Goal: Task Accomplishment & Management: Manage account settings

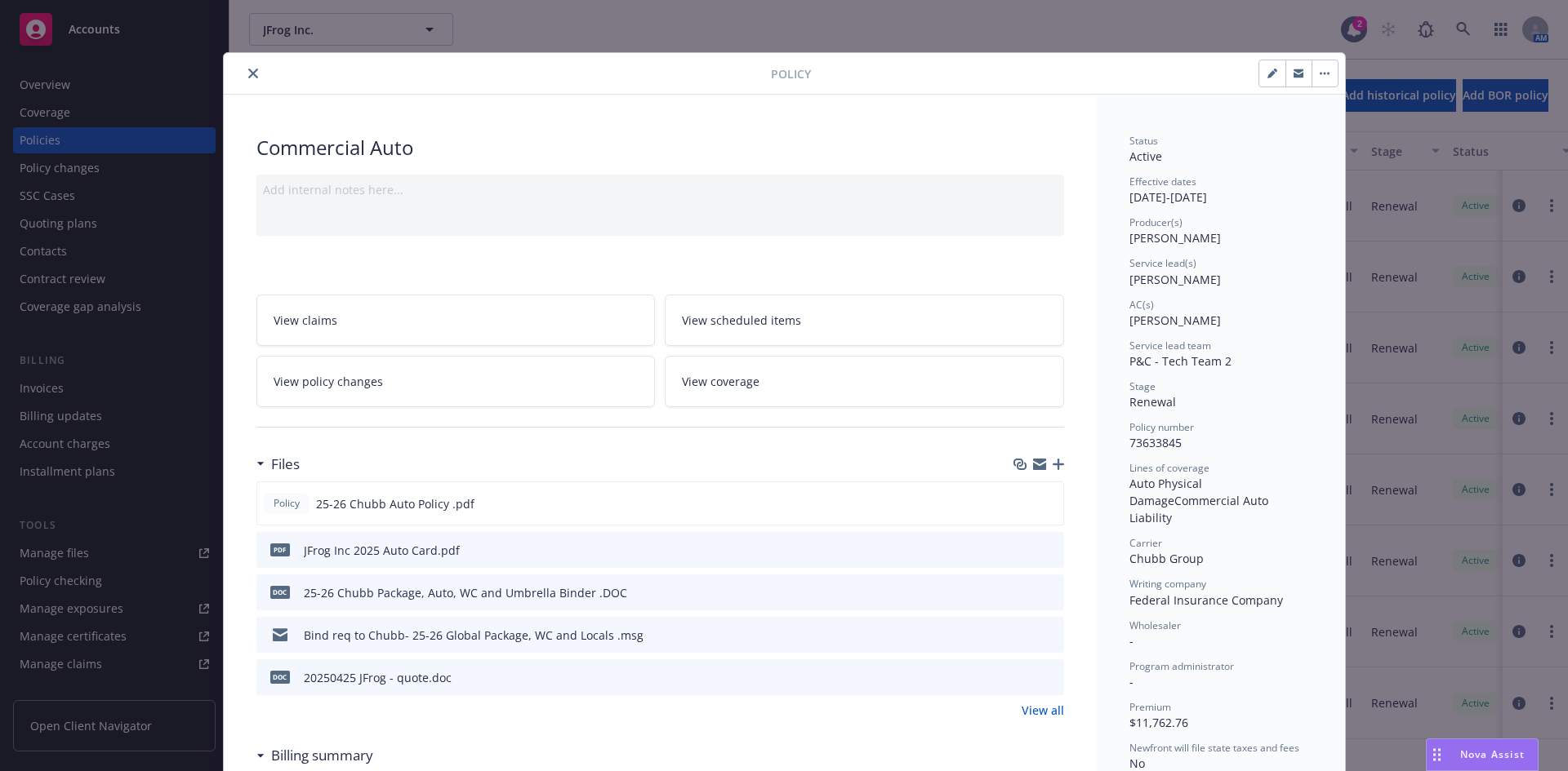
scroll to position [49, 0]
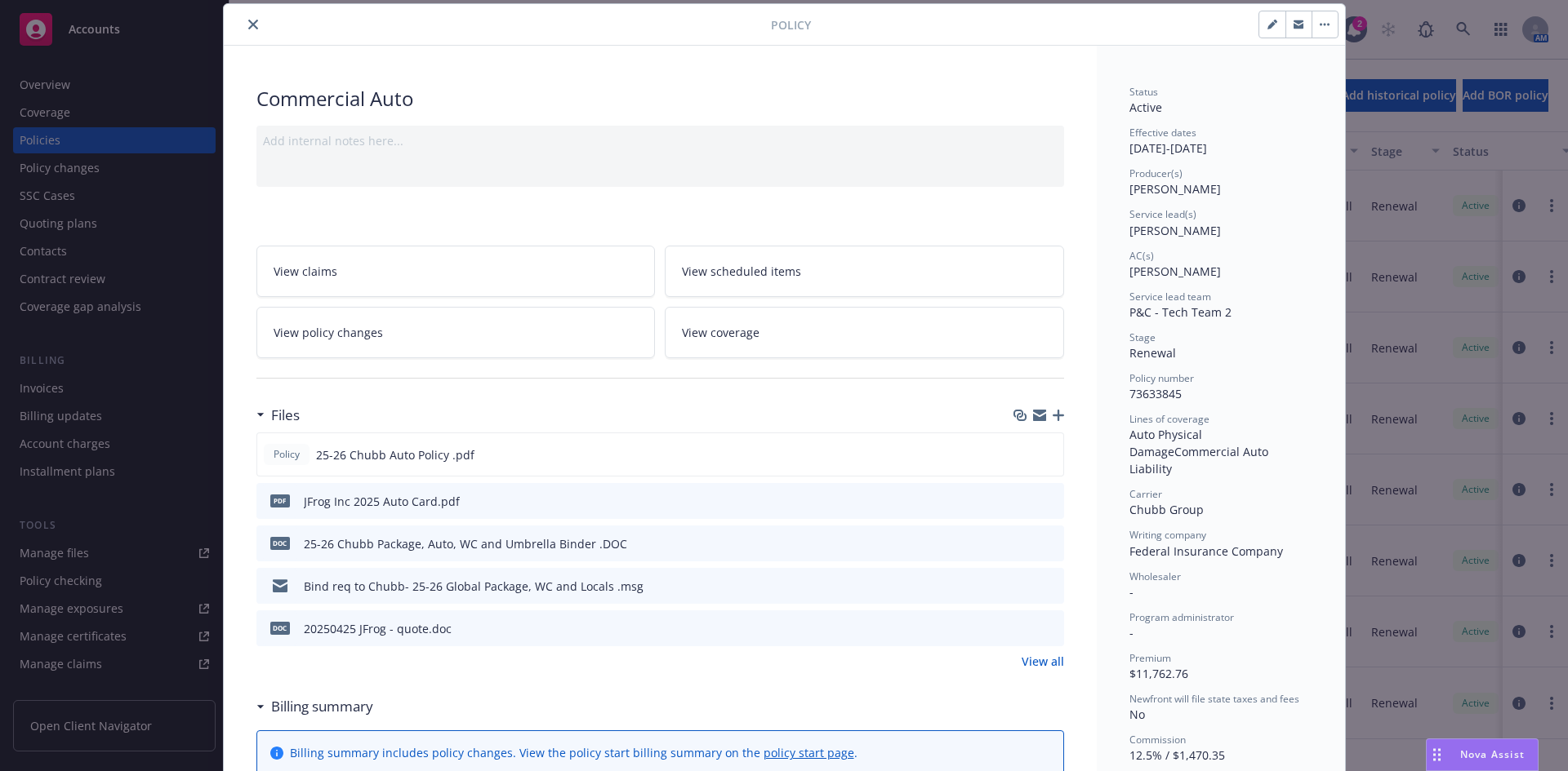
click at [249, 27] on icon "close" at bounding box center [253, 24] width 10 height 10
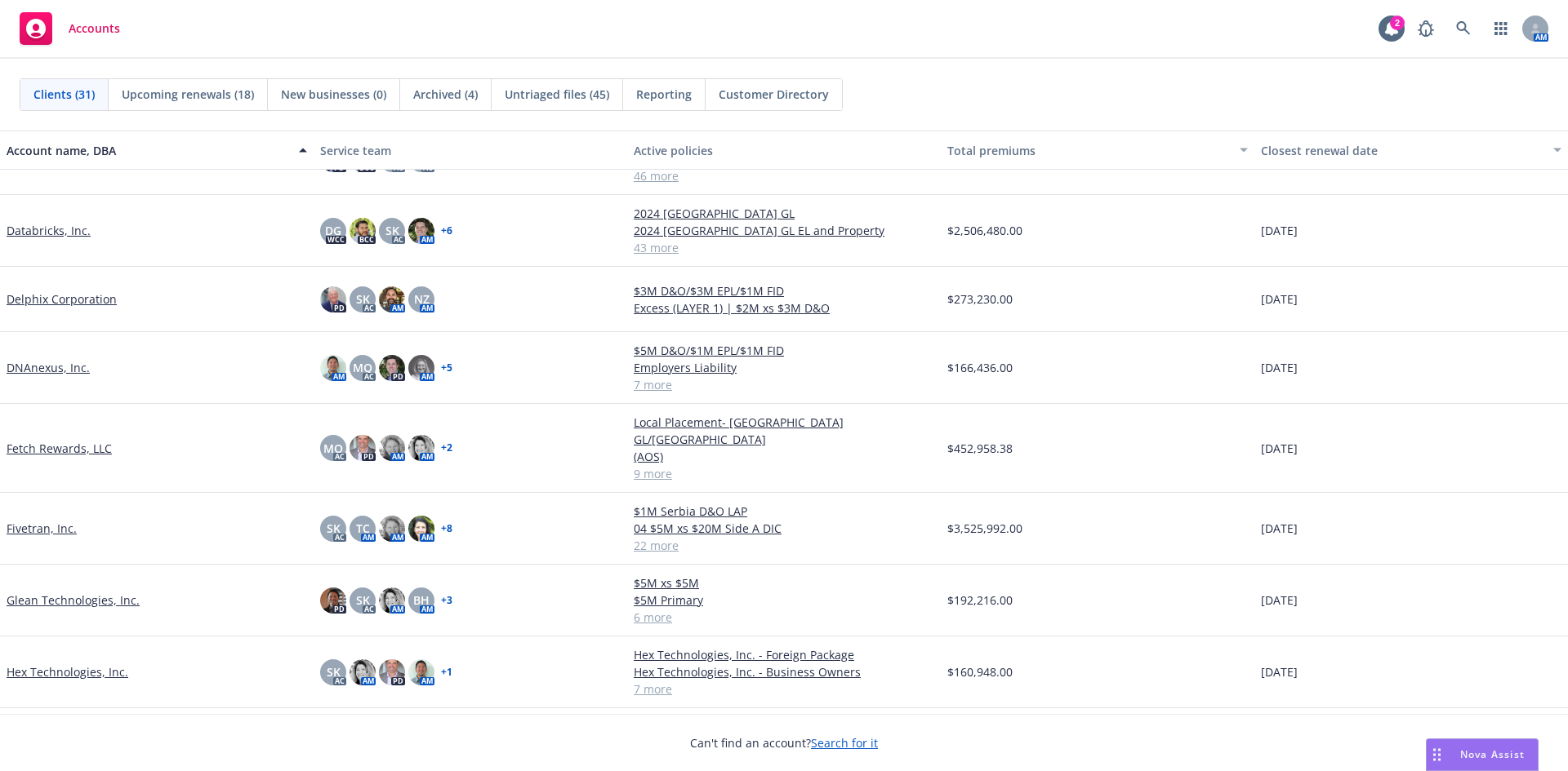
scroll to position [164, 0]
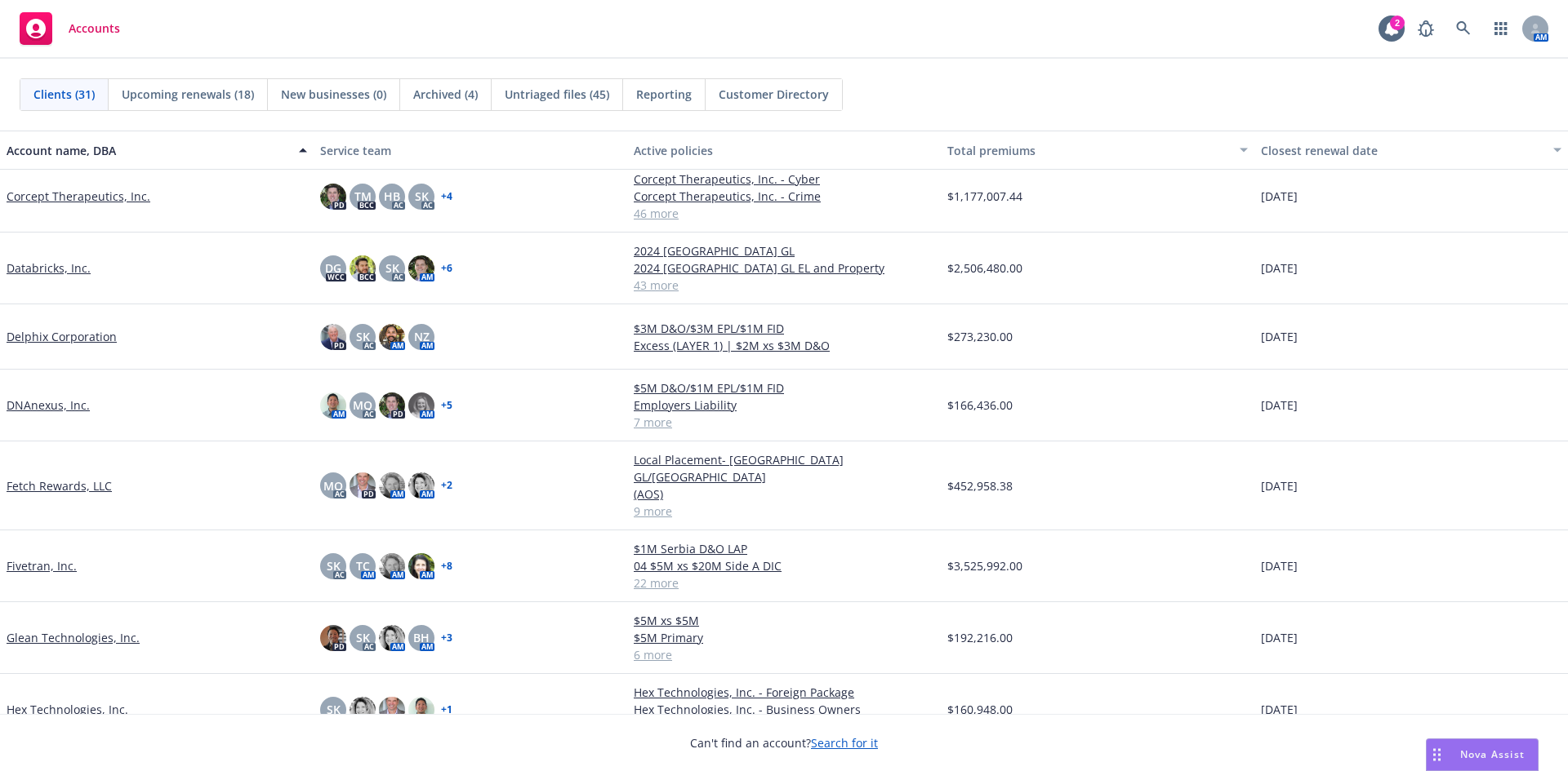
click at [34, 477] on link "Fetch Rewards, LLC" at bounding box center [58, 485] width 105 height 17
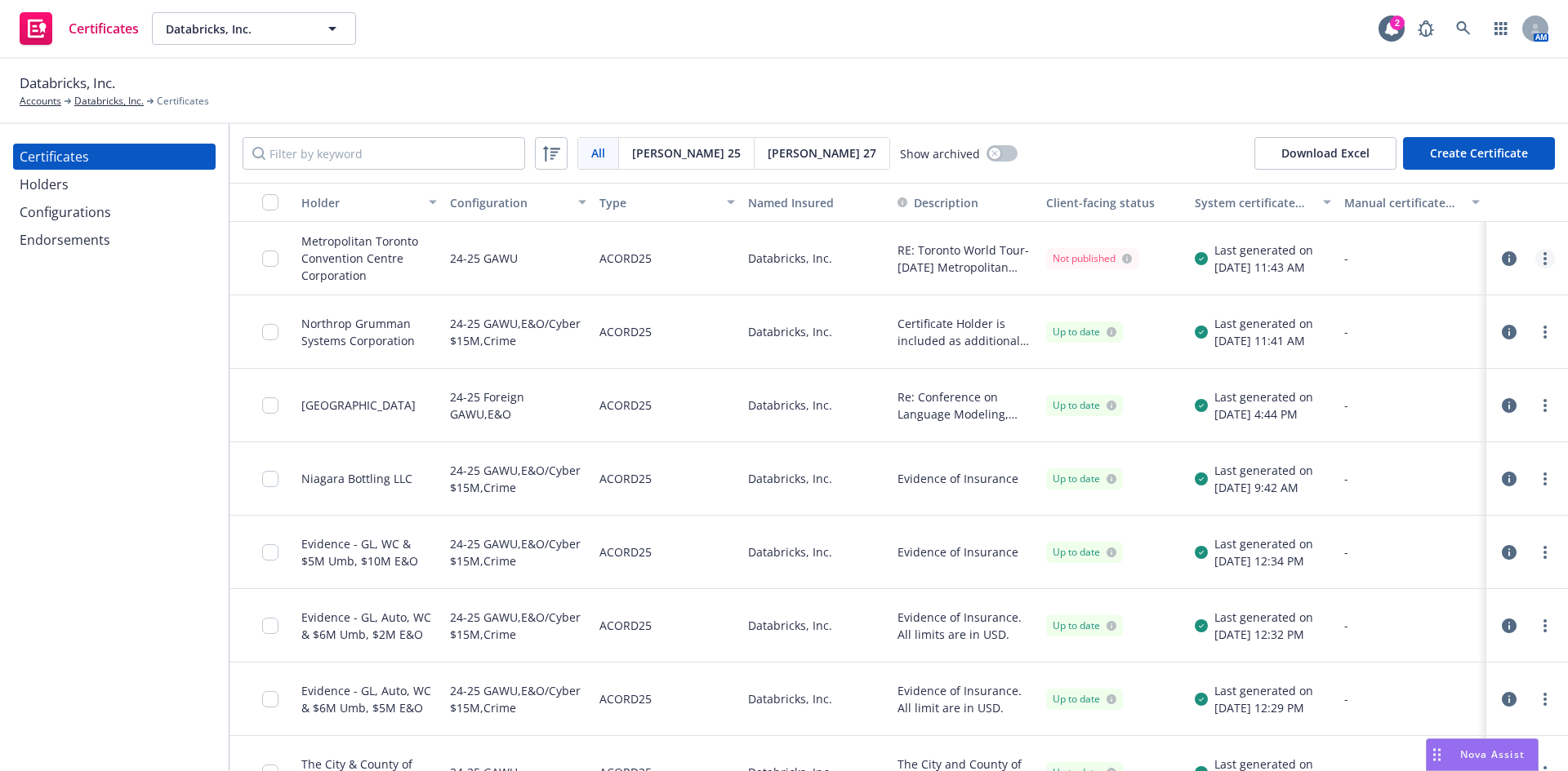
click at [1535, 253] on link "more" at bounding box center [1545, 259] width 19 height 19
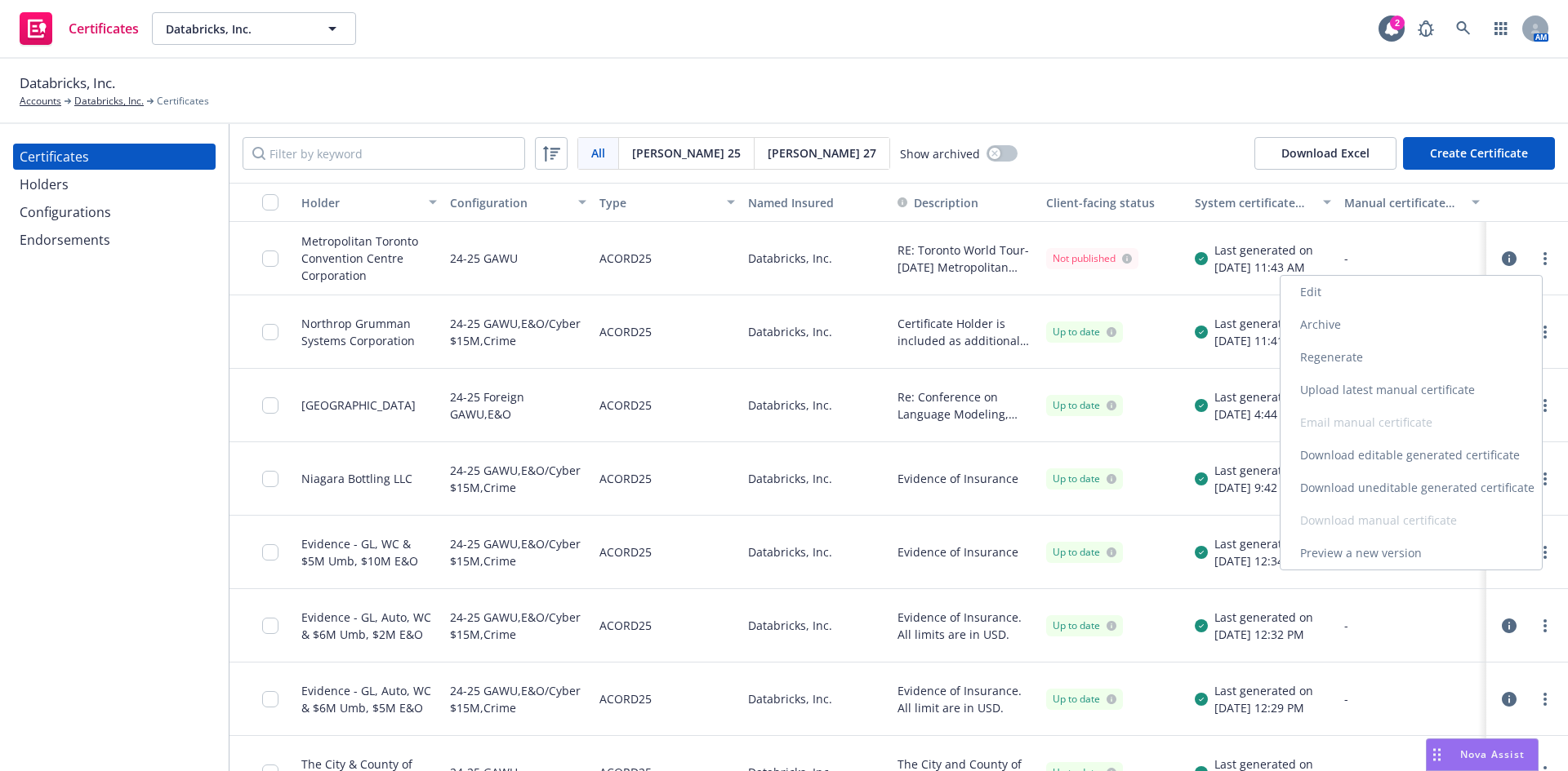
click at [1404, 487] on link "Download uneditable generated certificate" at bounding box center [1411, 488] width 261 height 33
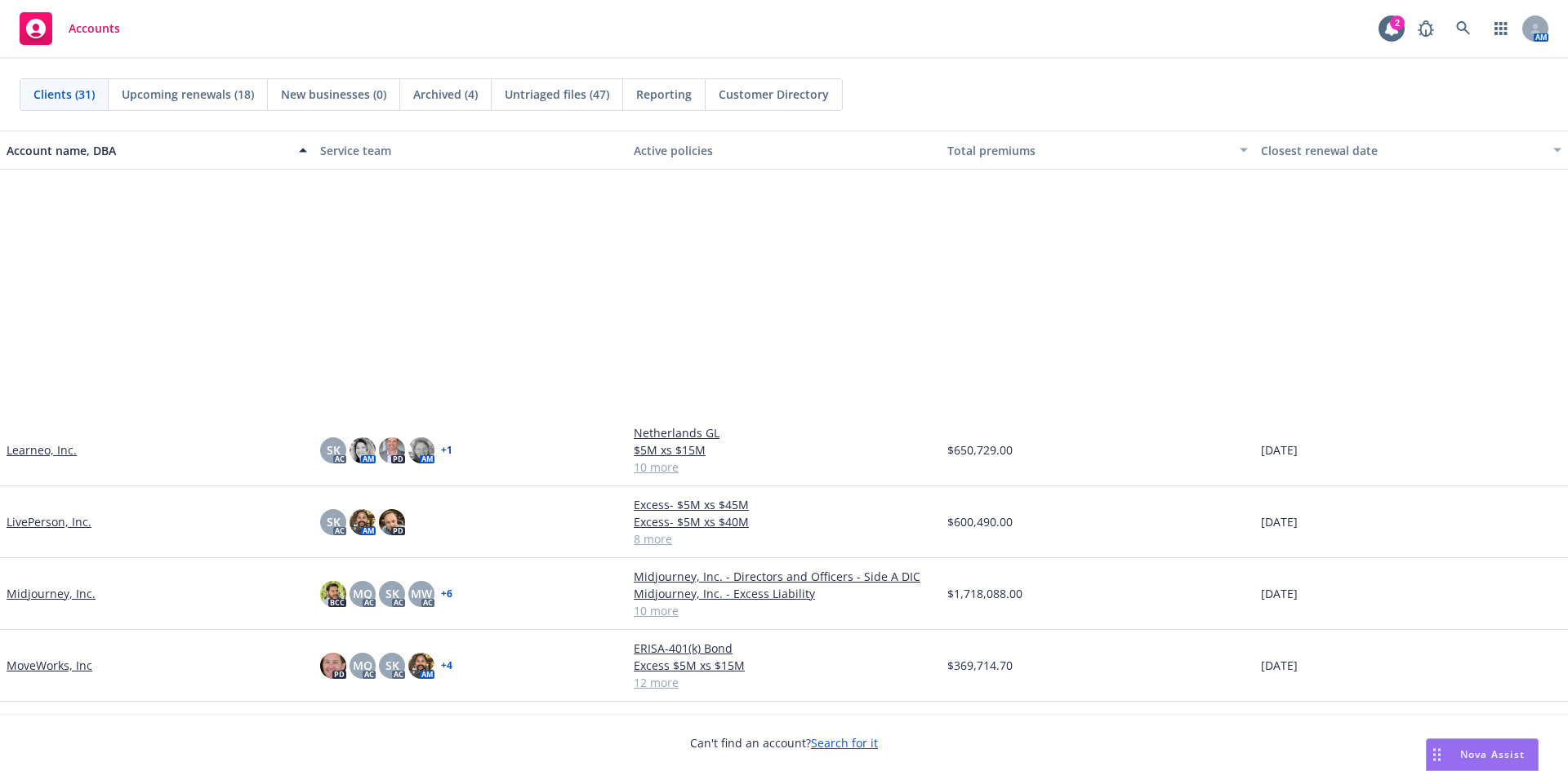
scroll to position [1225, 0]
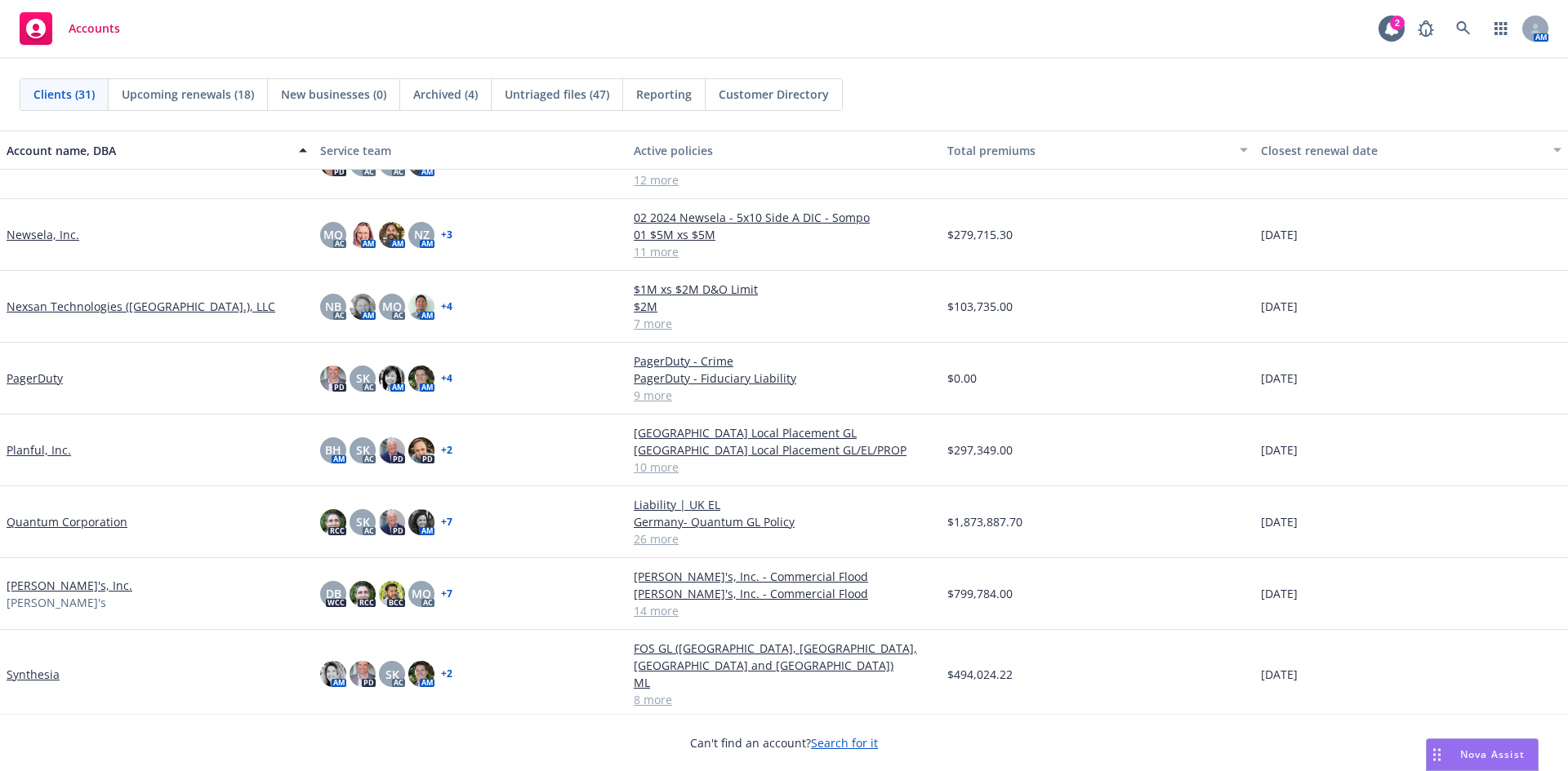
click at [97, 524] on link "Quantum Corporation" at bounding box center [66, 522] width 121 height 17
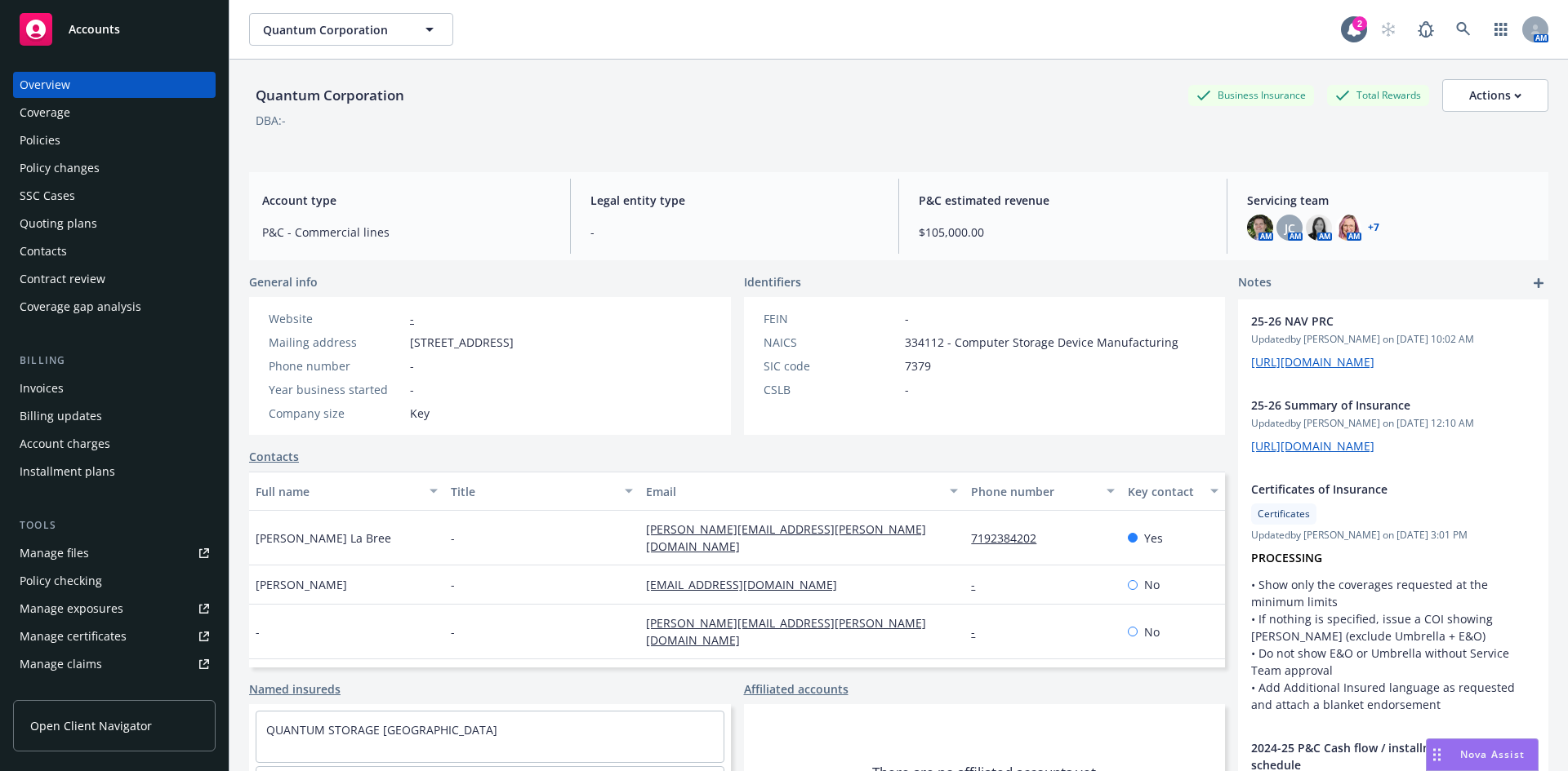
click at [69, 252] on div "Contacts" at bounding box center [114, 252] width 189 height 27
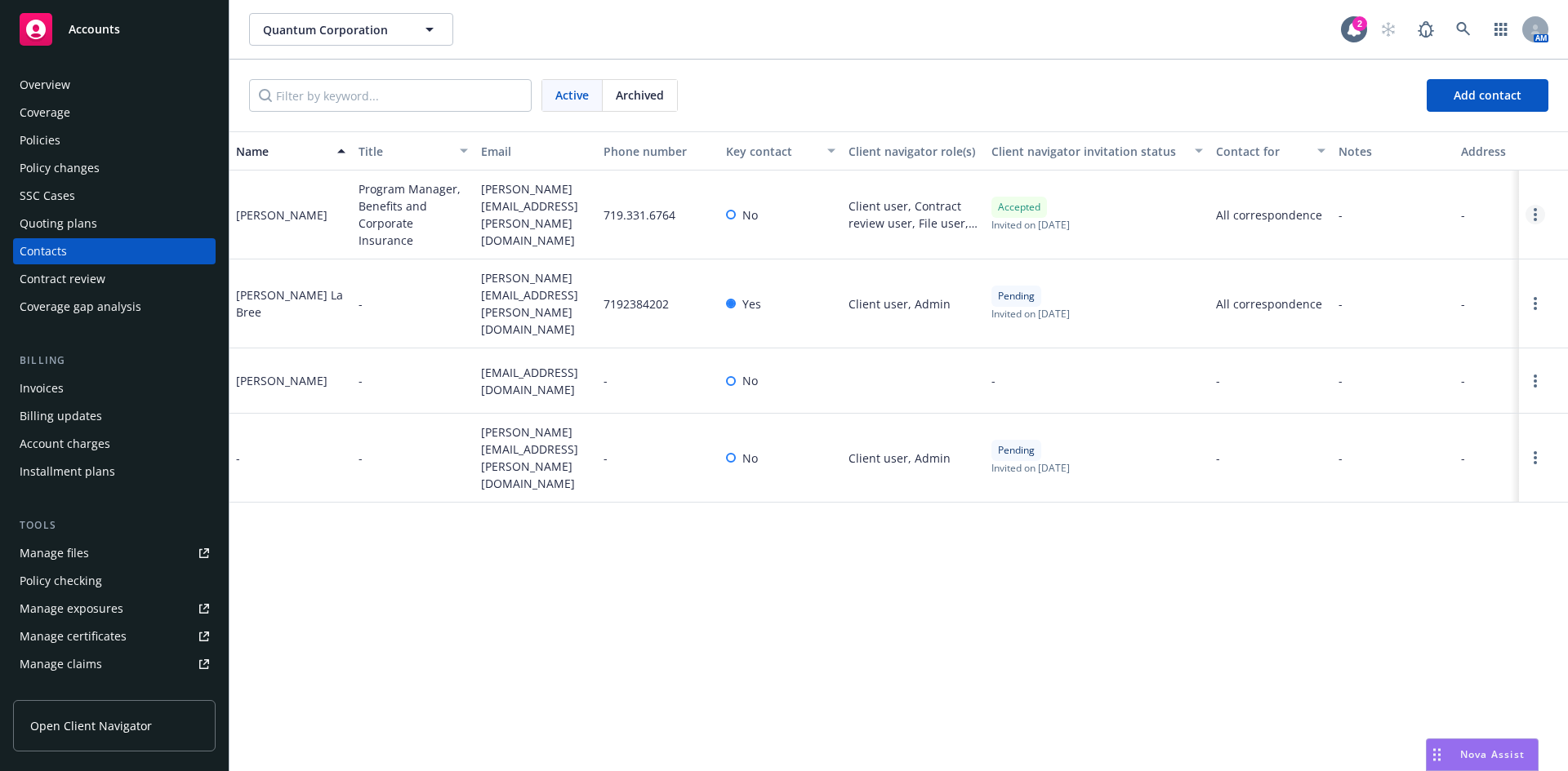
click at [1534, 215] on link "Open options" at bounding box center [1535, 215] width 19 height 19
click at [1392, 356] on div "-" at bounding box center [1393, 381] width 122 height 65
click at [1510, 96] on span "Add contact" at bounding box center [1487, 95] width 68 height 16
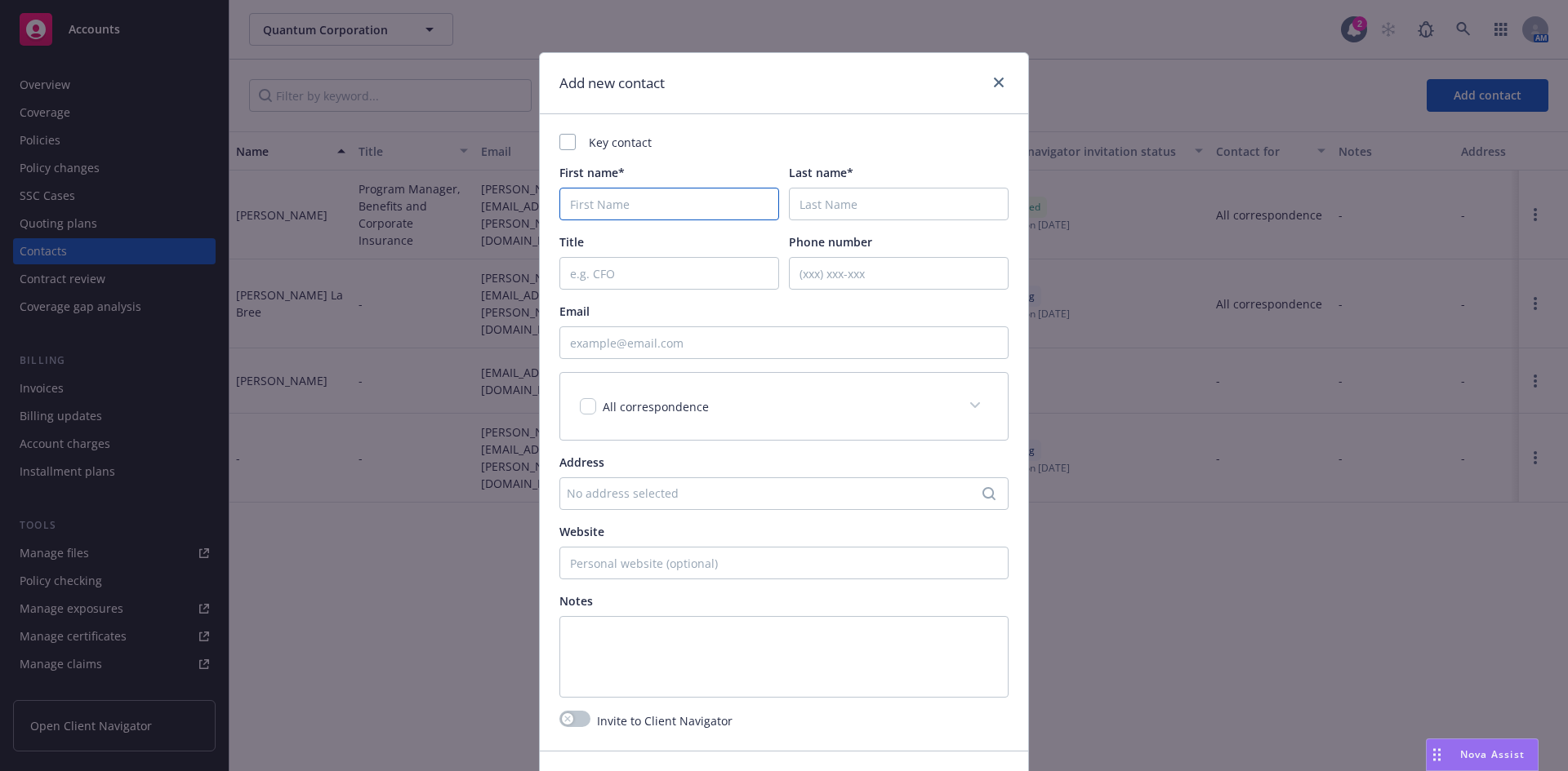
click at [649, 212] on input "First name*" at bounding box center [669, 203] width 219 height 33
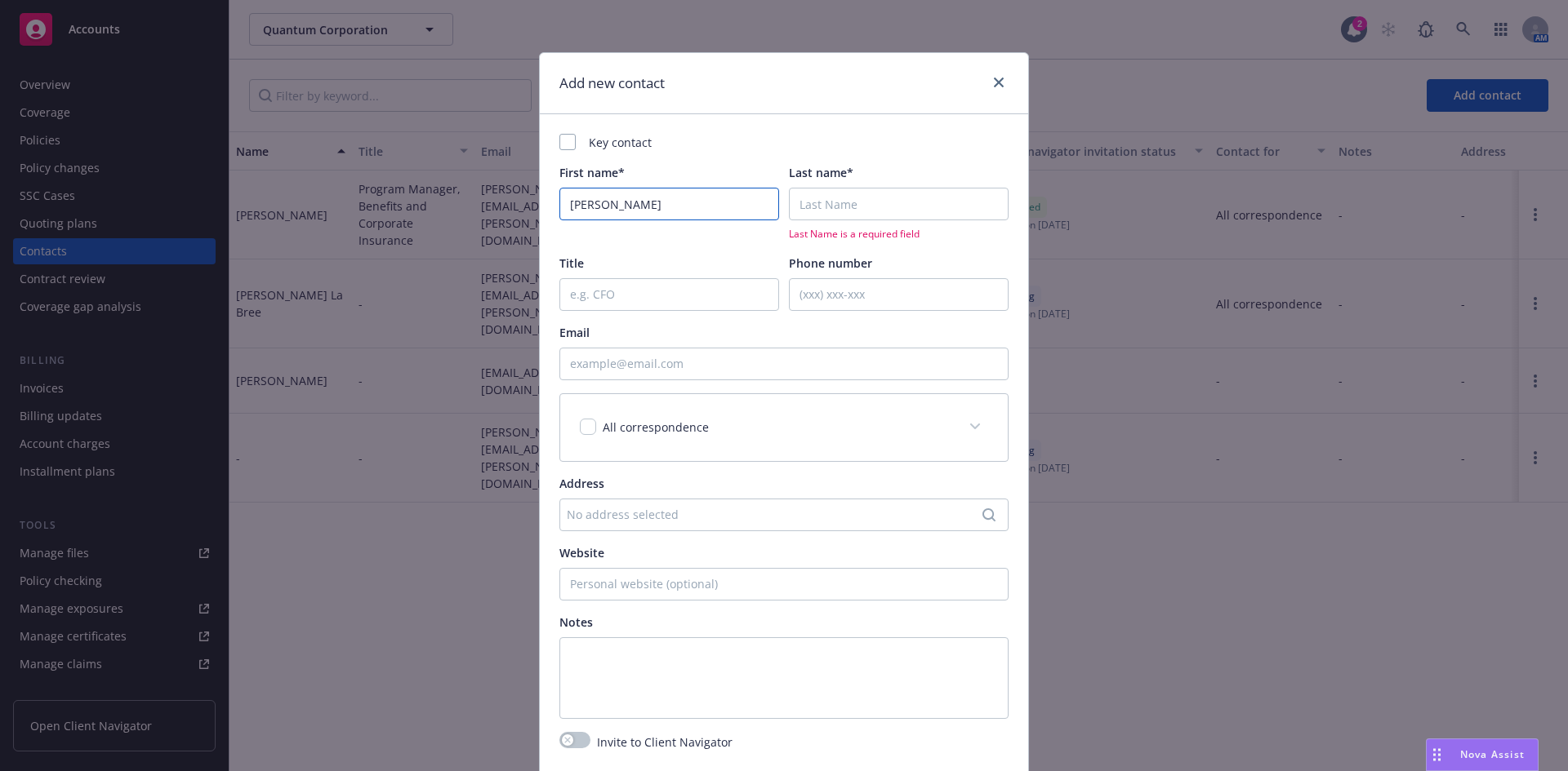
type input "Jennifer"
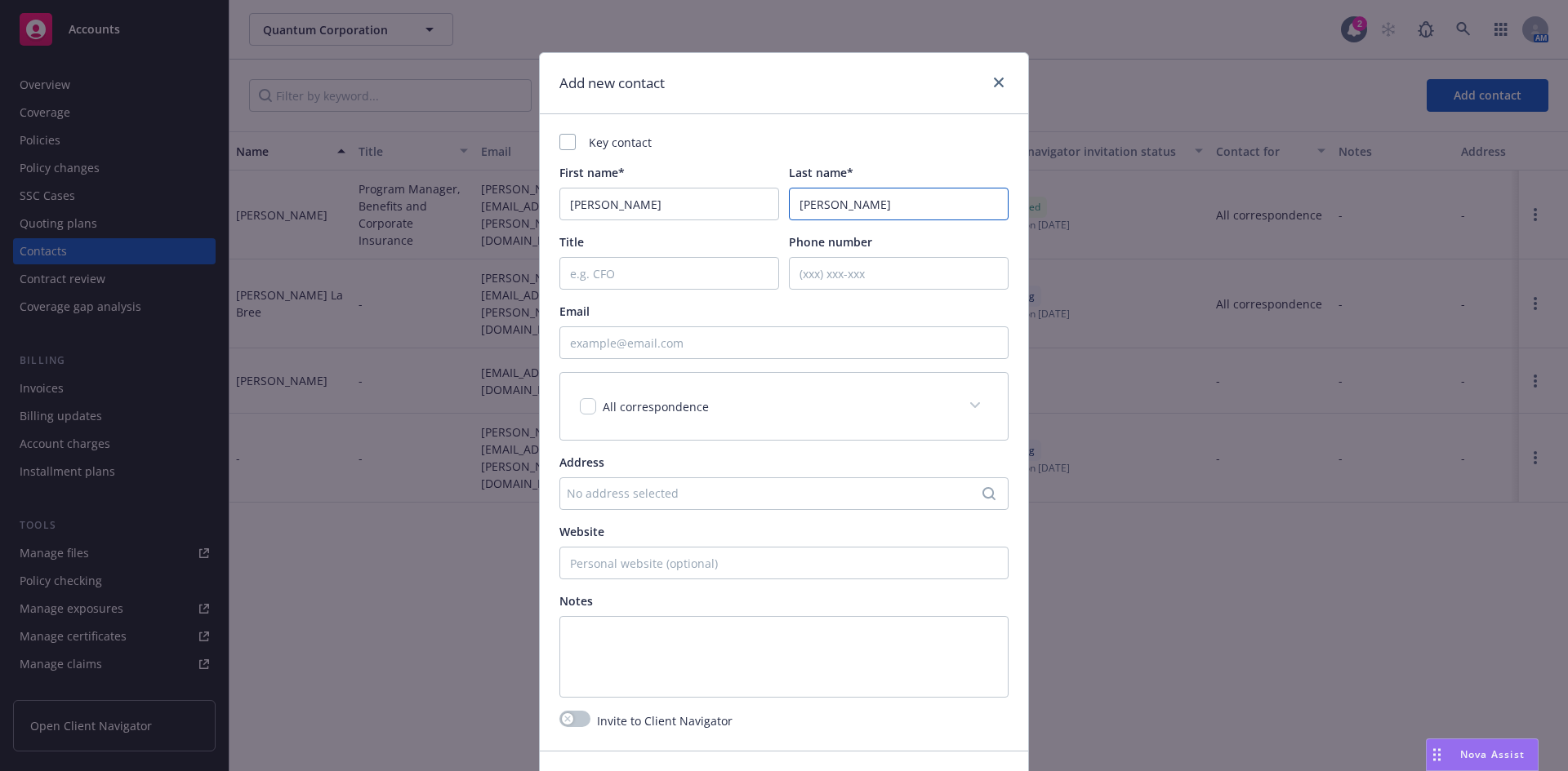
type input "Ernst-George"
click at [634, 343] on input "Email" at bounding box center [784, 342] width 449 height 33
paste input "jennifer.ernst-george@quantum.com"
type input "jennifer.ernst-george@quantum.com"
click at [580, 407] on input "checkbox" at bounding box center [588, 407] width 16 height 16
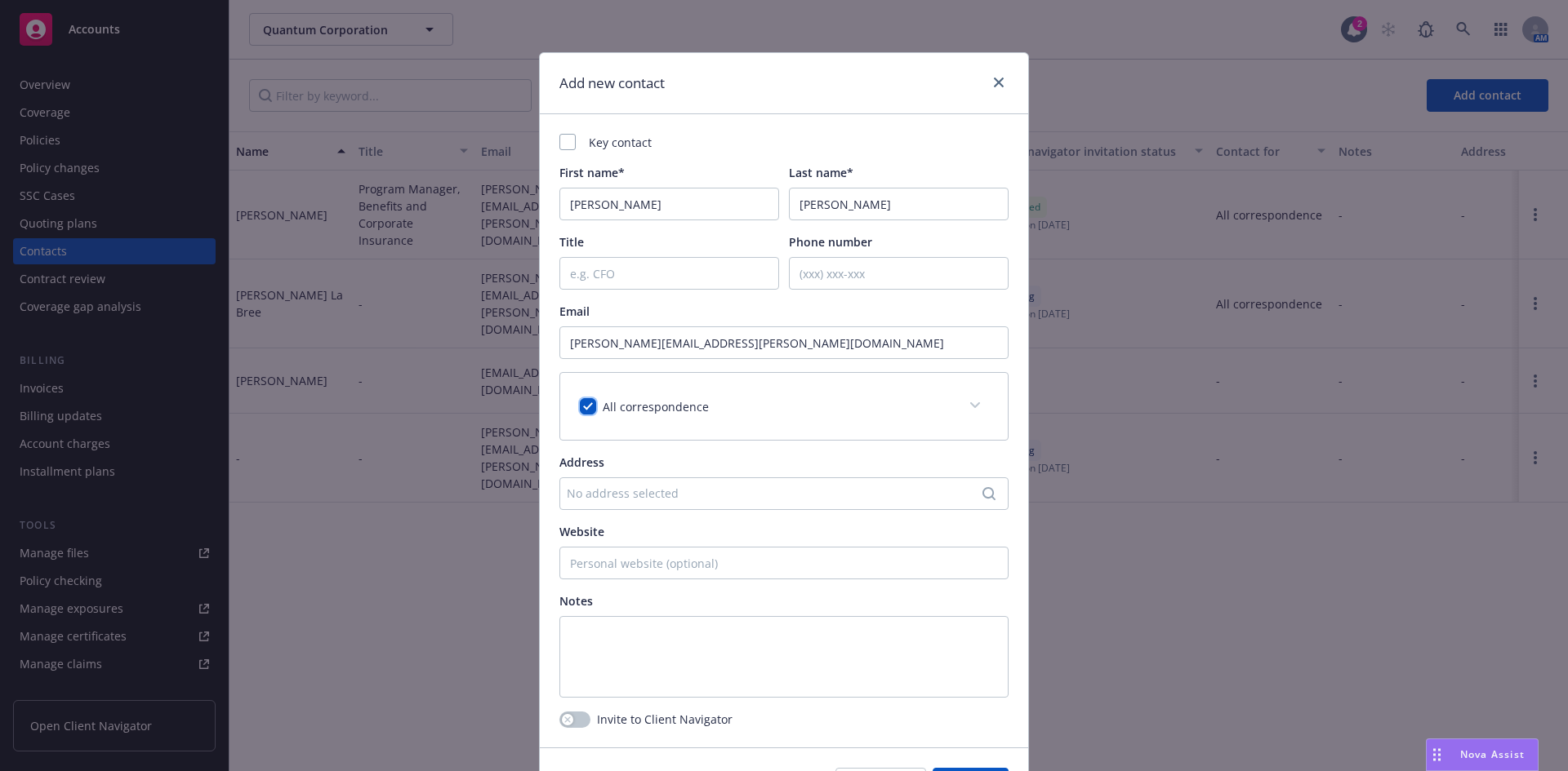
click at [580, 407] on input "checkbox" at bounding box center [588, 407] width 16 height 16
checkbox input "true"
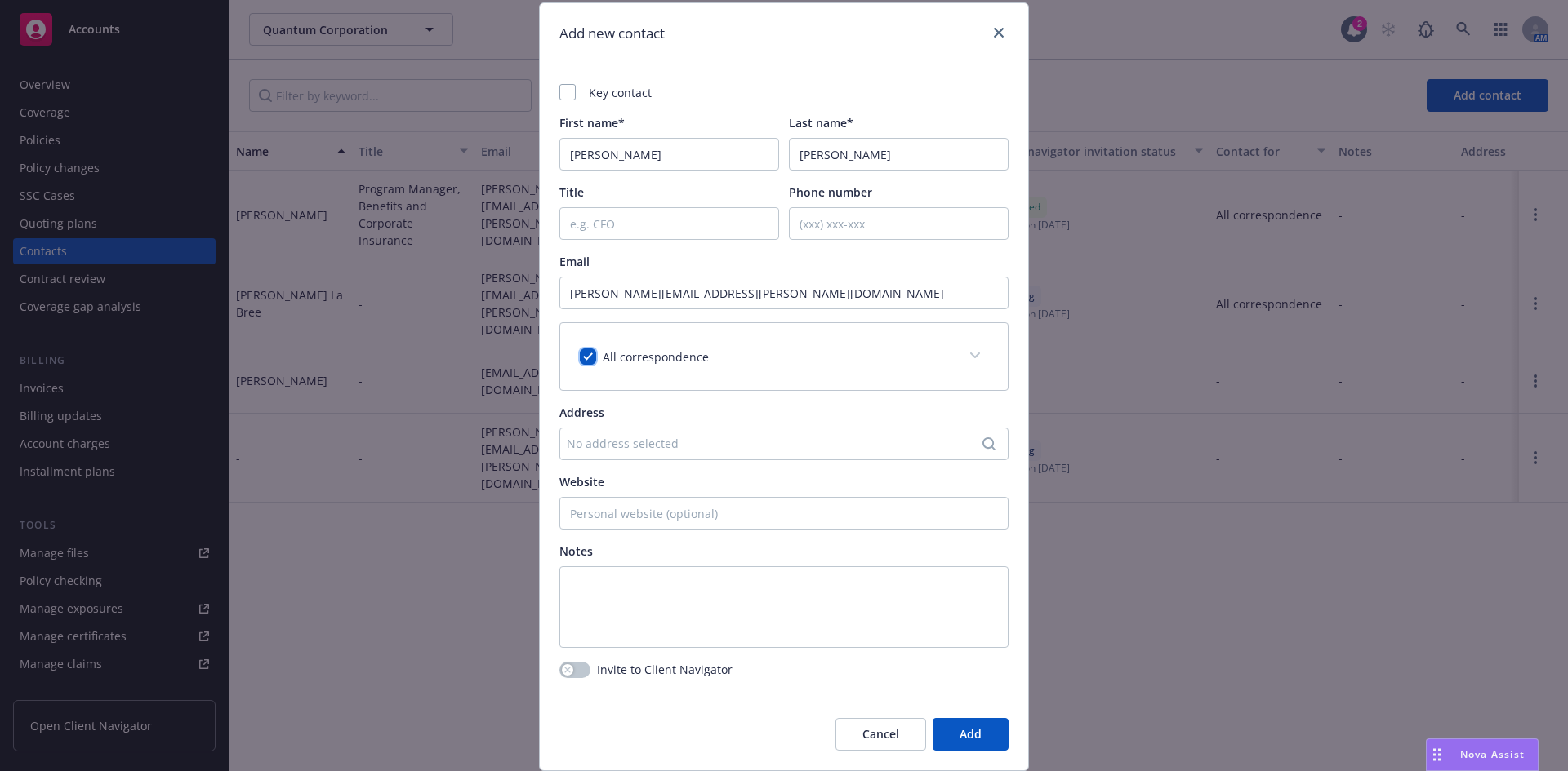
scroll to position [102, 0]
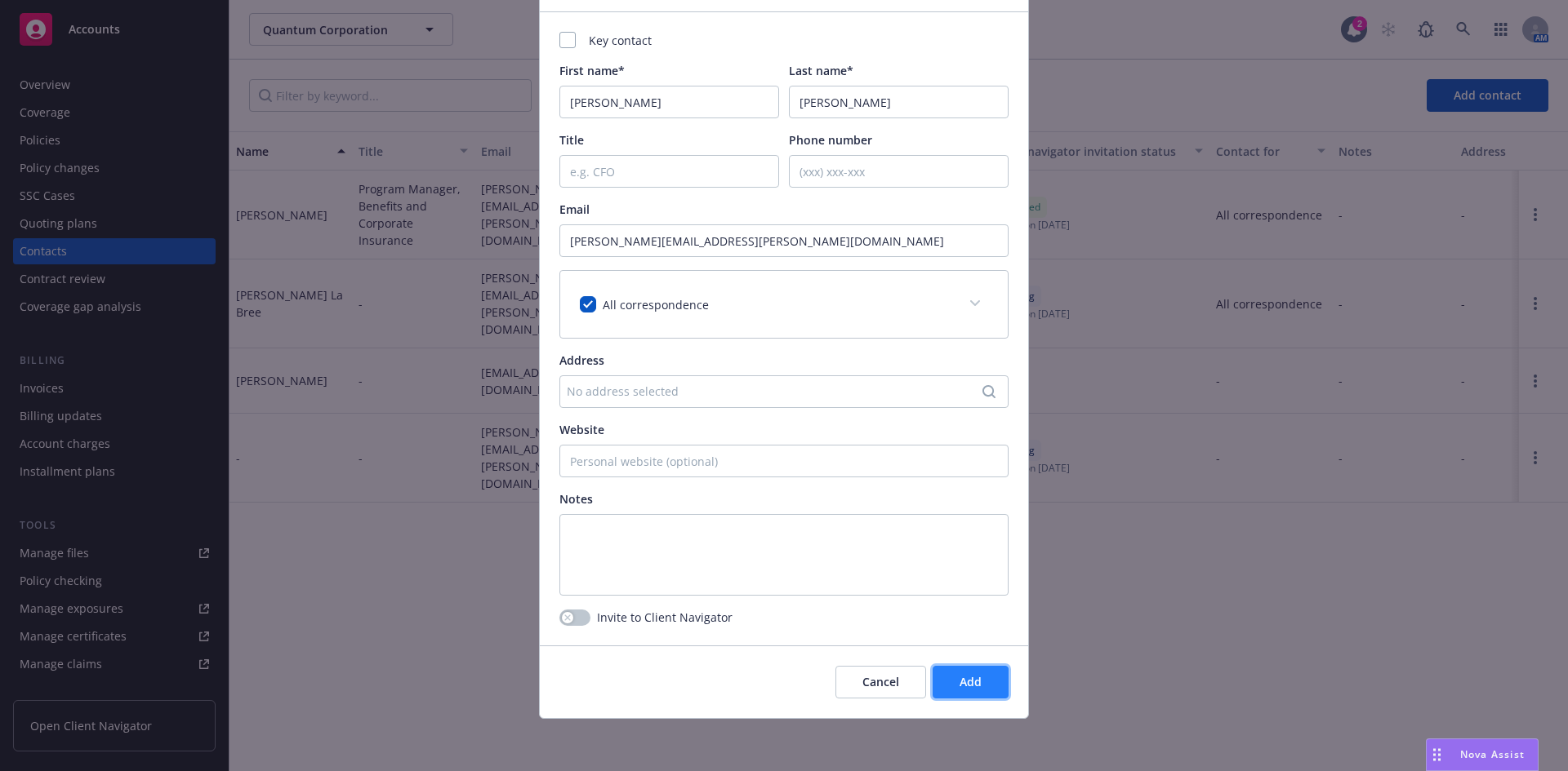
click at [960, 686] on span "Add" at bounding box center [970, 683] width 22 height 16
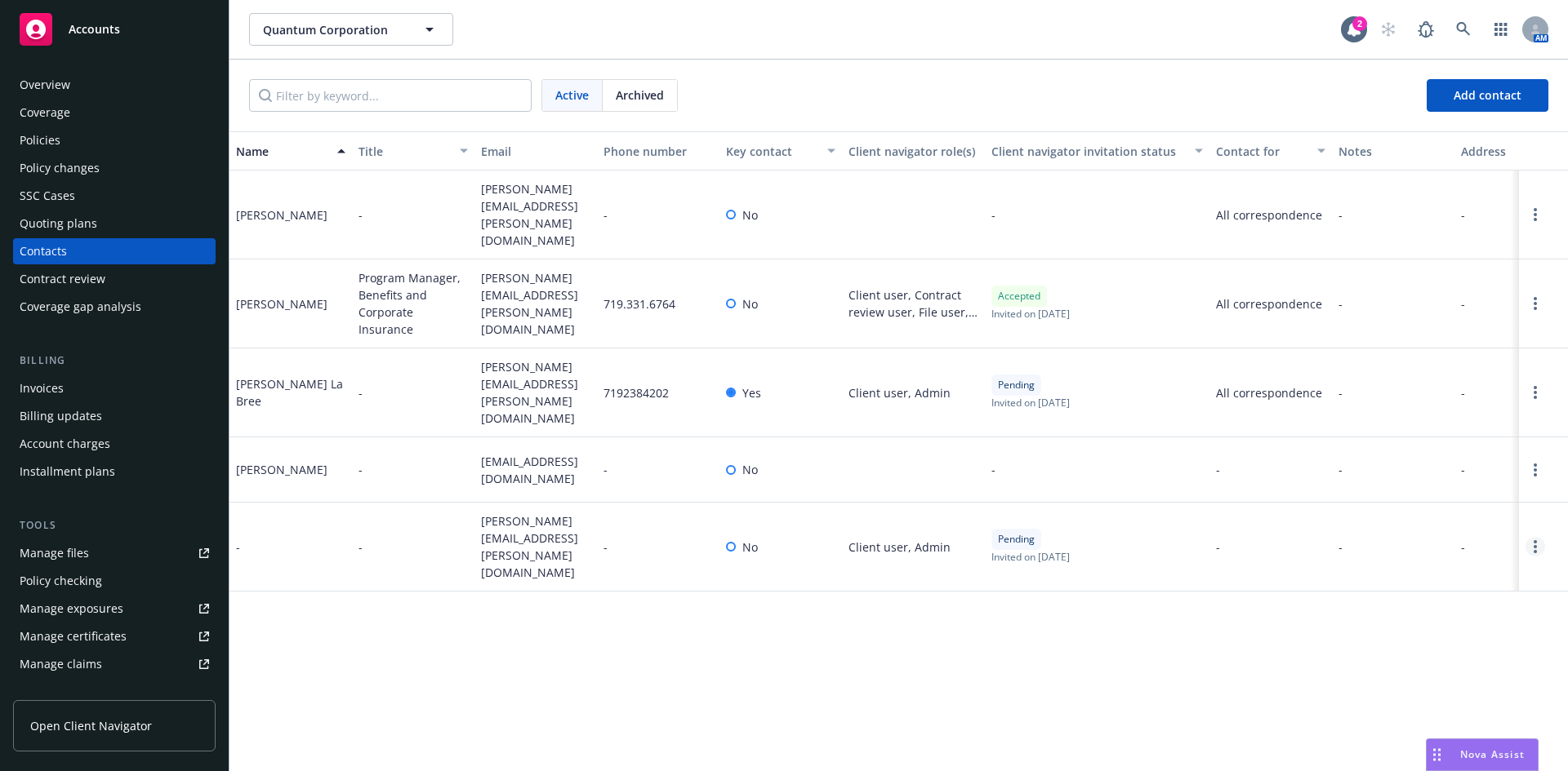
click at [1532, 538] on link "Open options" at bounding box center [1535, 547] width 19 height 19
click at [1461, 440] on link "Cancel invite" at bounding box center [1459, 436] width 126 height 33
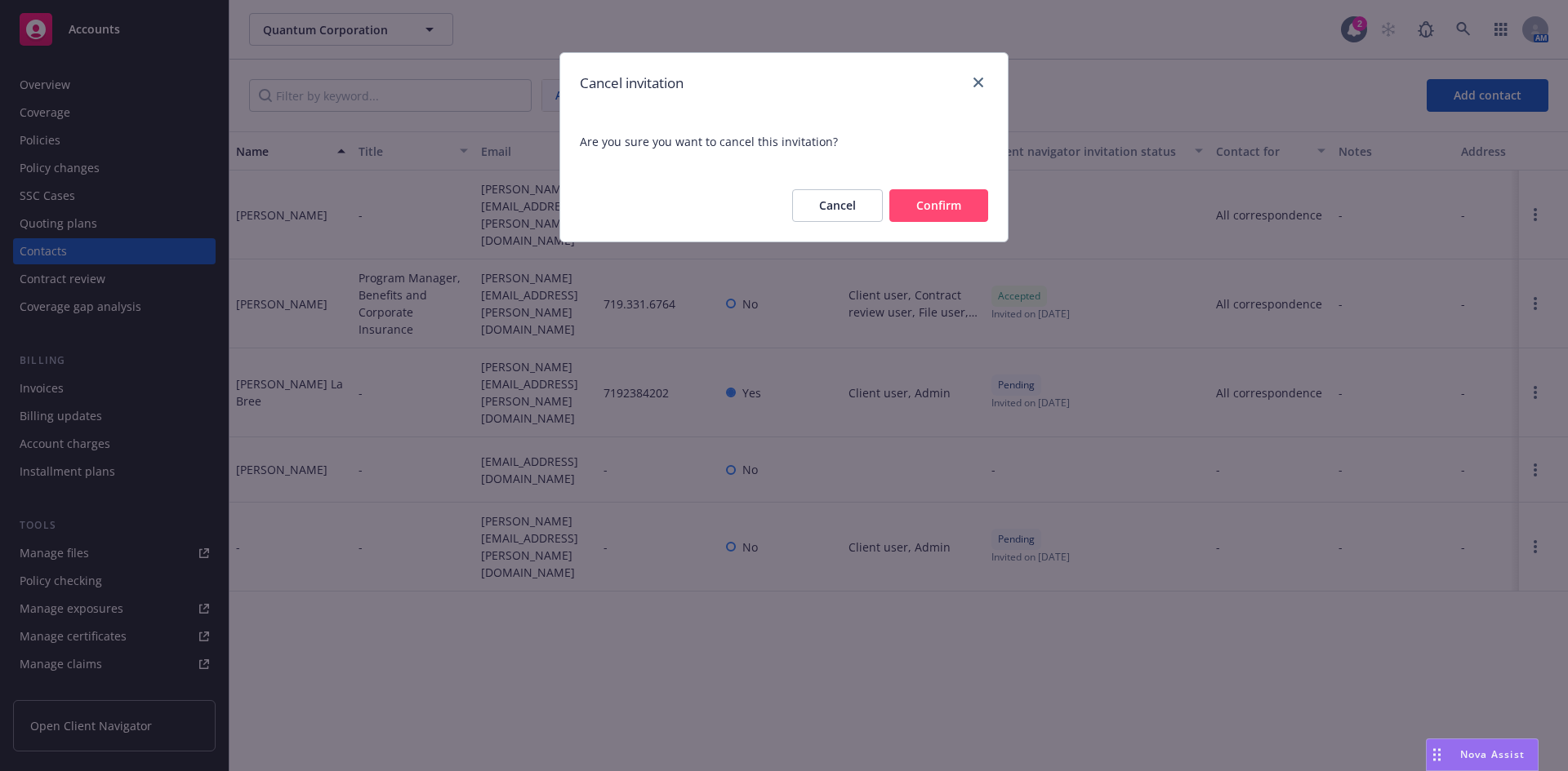
click at [986, 215] on button "Confirm" at bounding box center [938, 205] width 99 height 33
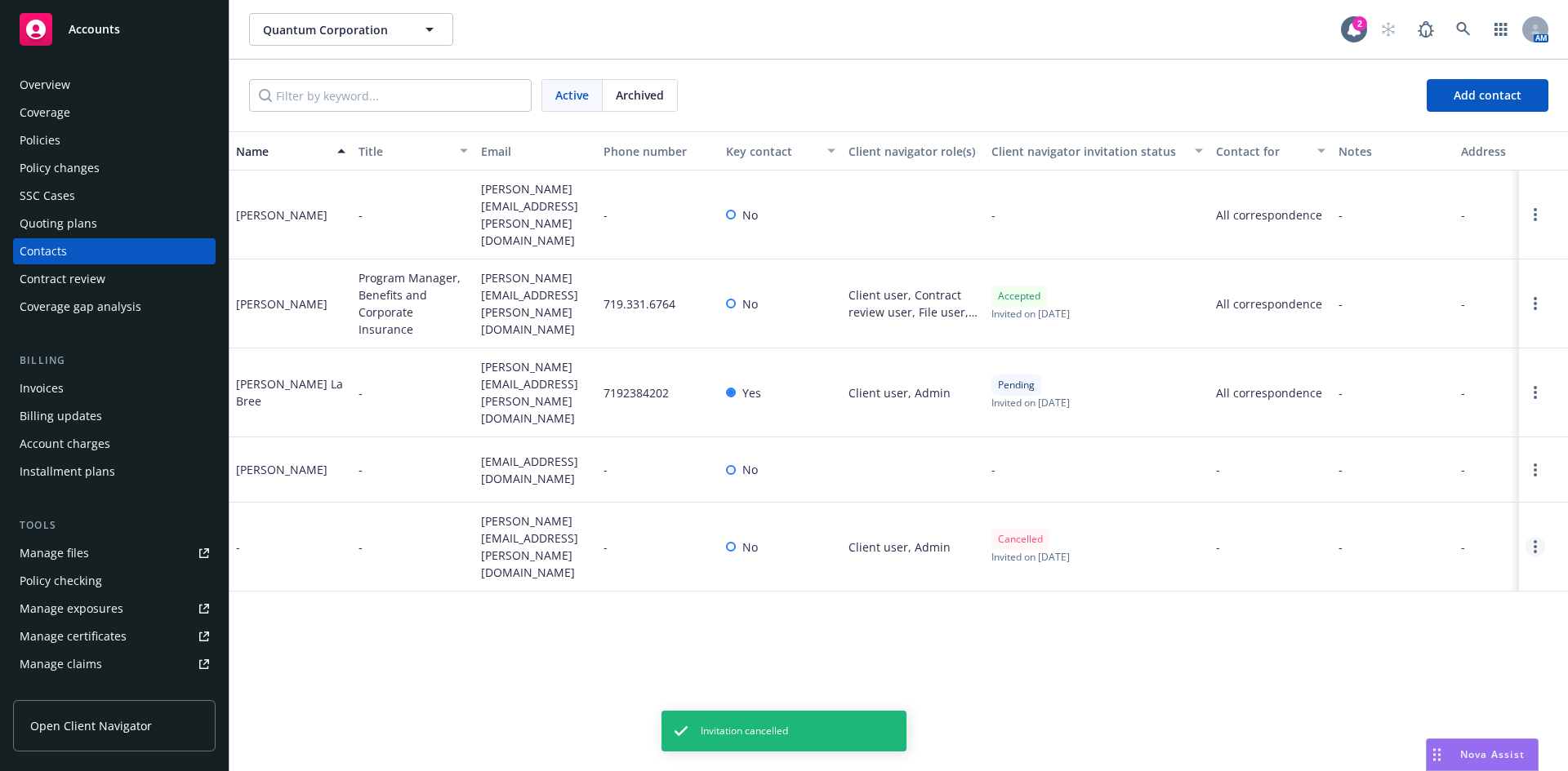
click at [1541, 538] on link "Open options" at bounding box center [1535, 547] width 19 height 19
click at [1448, 478] on link "Archive" at bounding box center [1459, 482] width 126 height 33
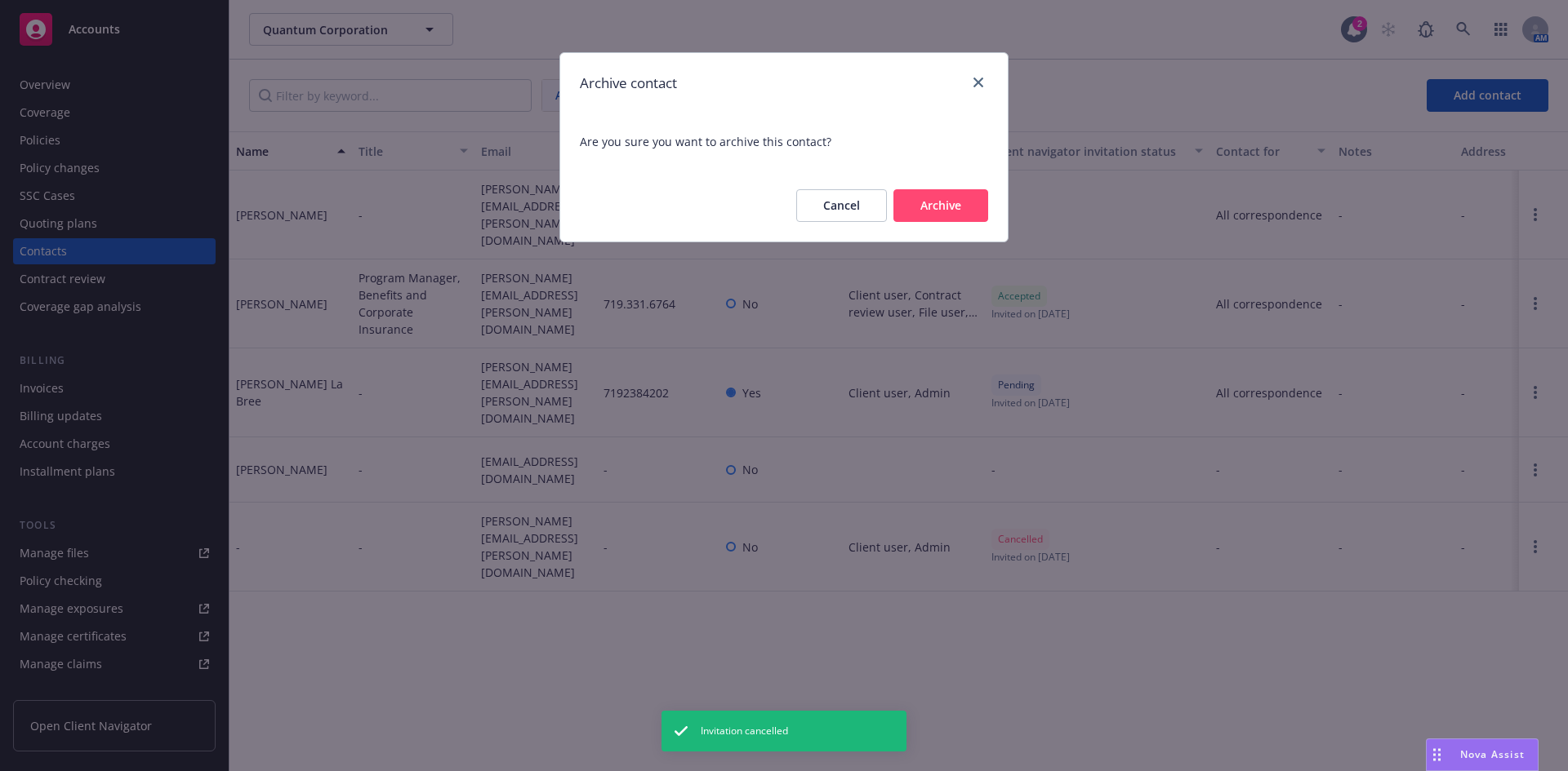
click at [974, 215] on button "Archive" at bounding box center [940, 205] width 95 height 33
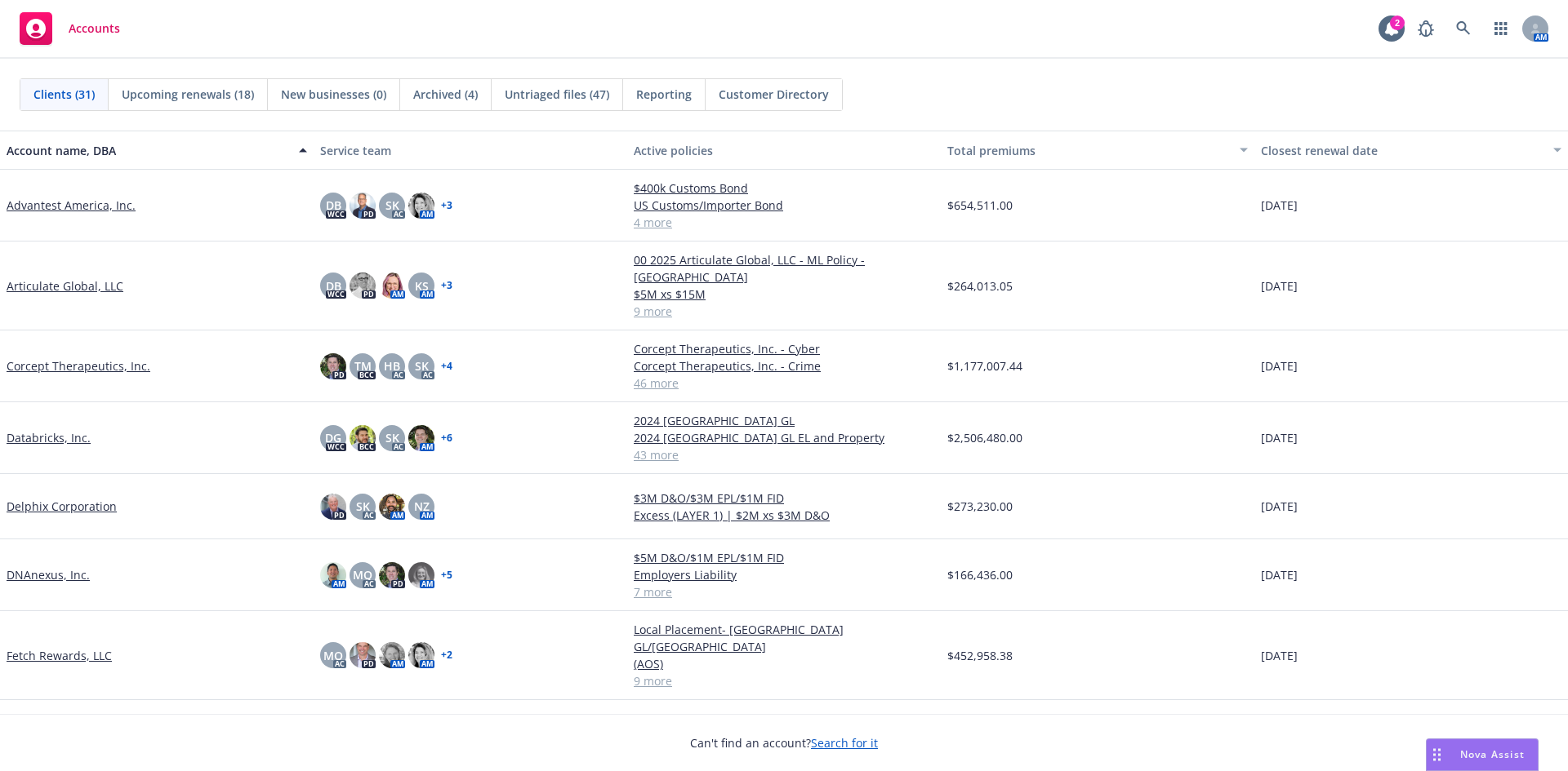
click at [58, 430] on link "Databricks, Inc." at bounding box center [48, 438] width 84 height 17
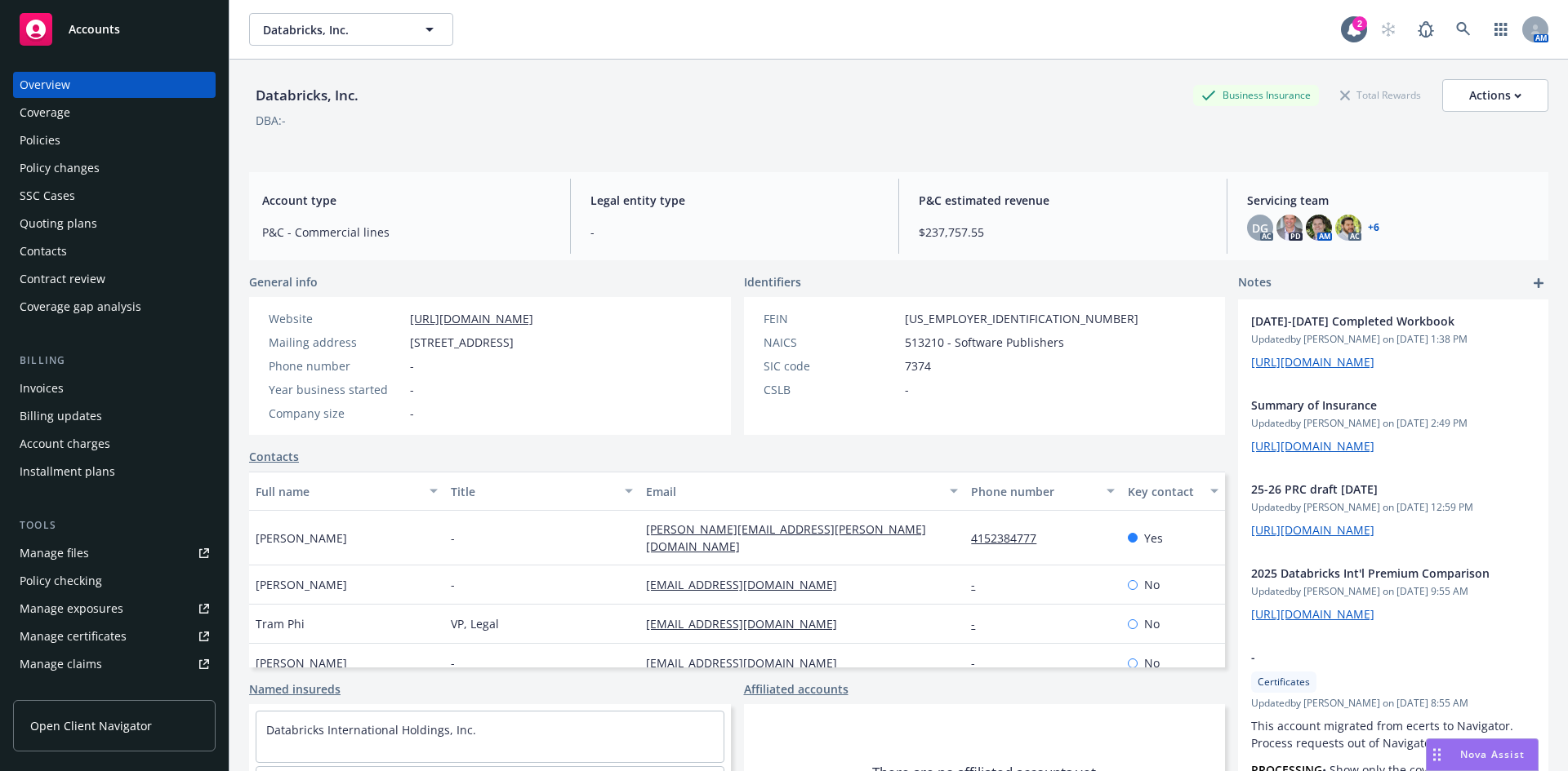
click at [53, 139] on div "Policies" at bounding box center [40, 141] width 41 height 27
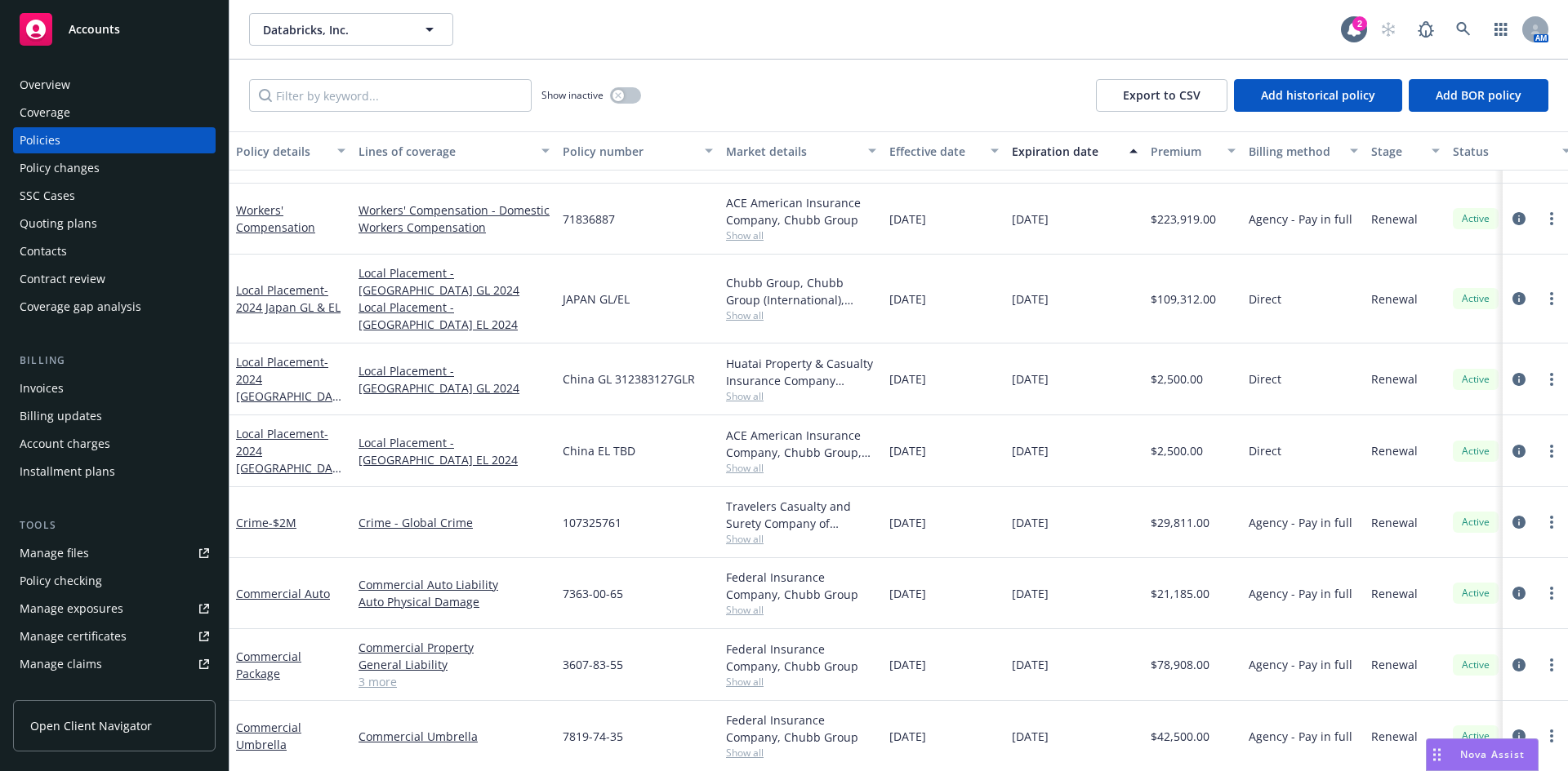
scroll to position [2408, 0]
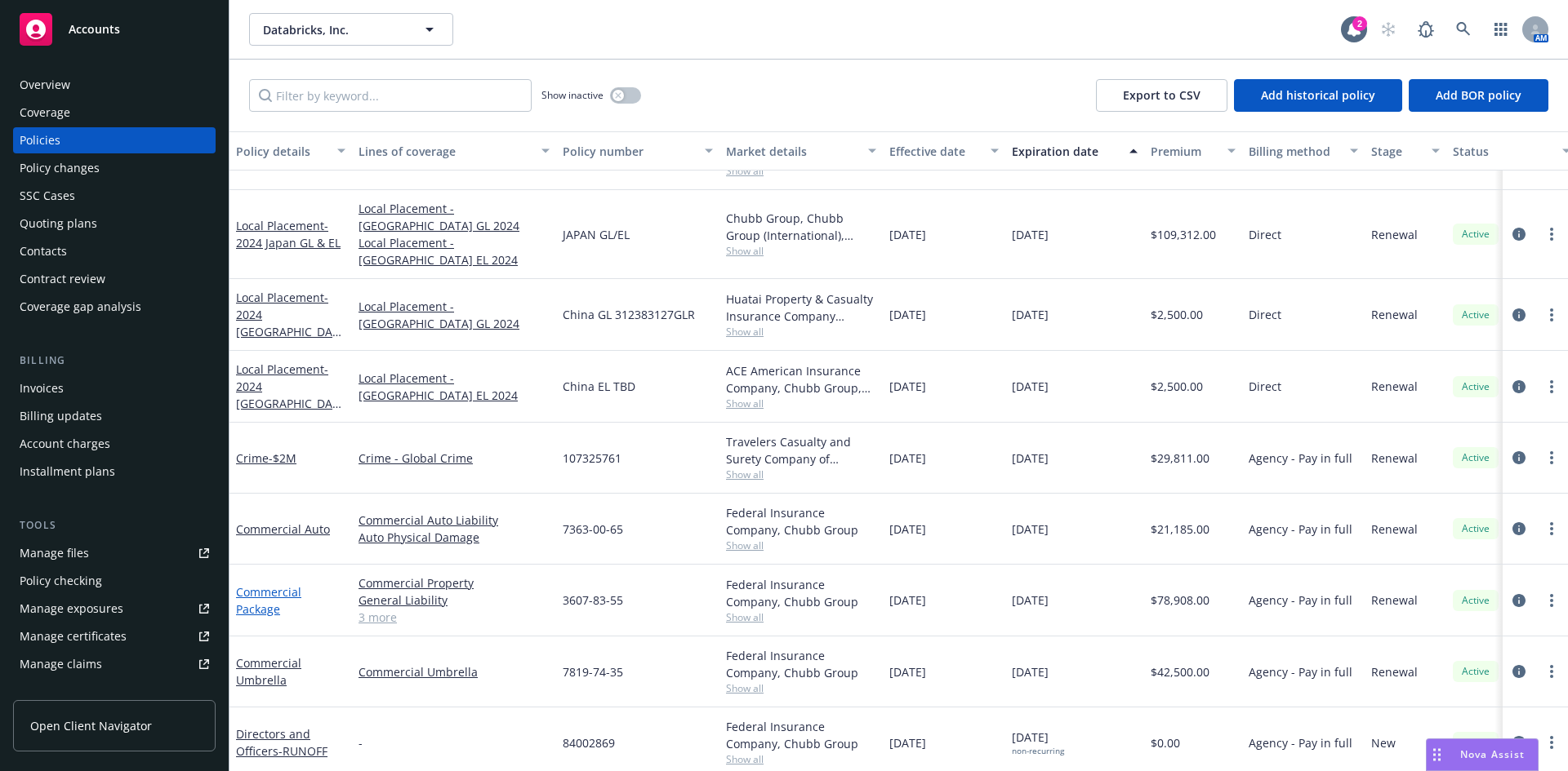
click at [255, 591] on link "Commercial Package" at bounding box center [269, 600] width 65 height 33
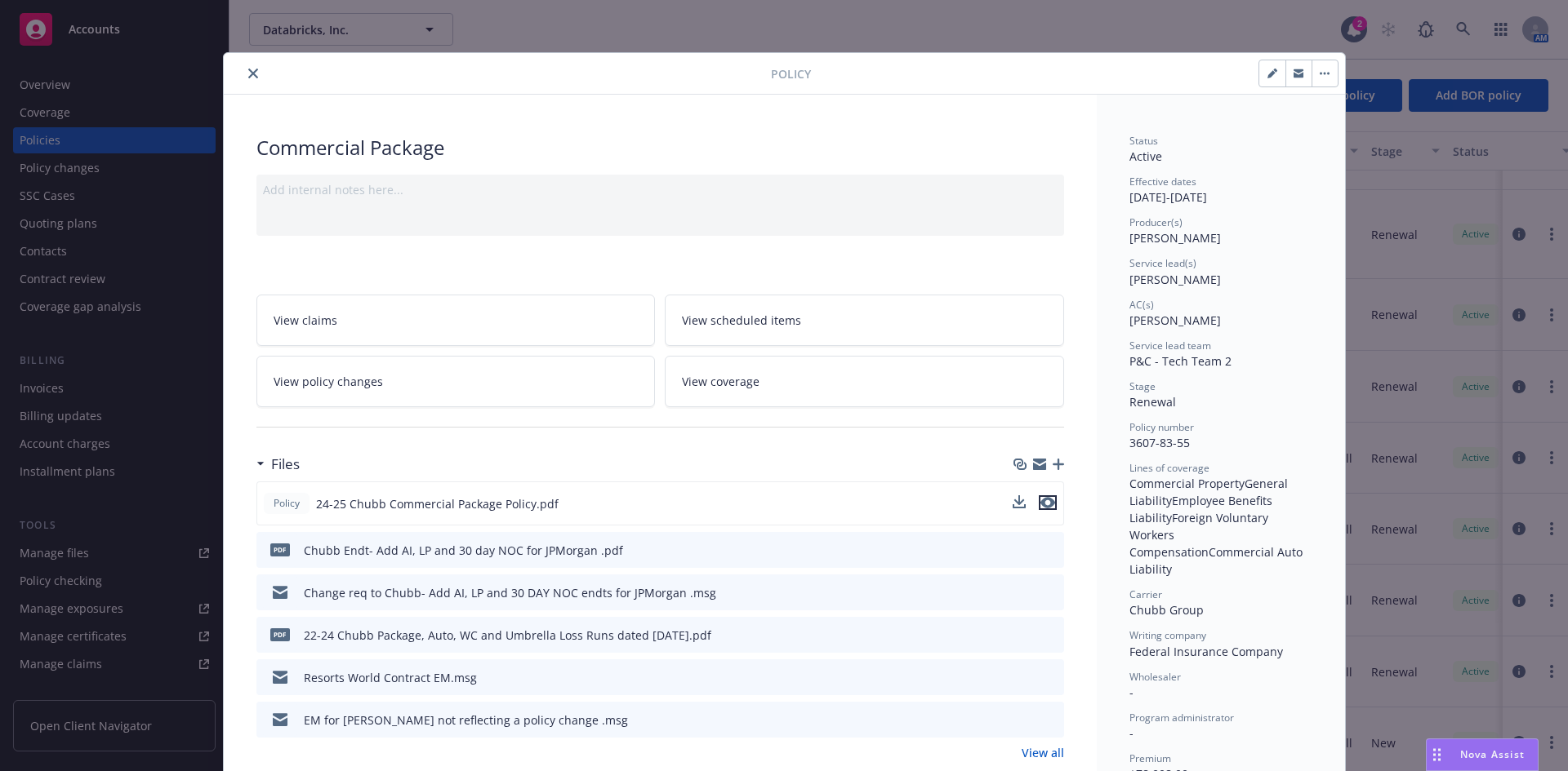
click at [1043, 506] on icon "preview file" at bounding box center [1047, 502] width 15 height 11
click at [249, 74] on icon "close" at bounding box center [253, 73] width 10 height 10
